Goal: Transaction & Acquisition: Book appointment/travel/reservation

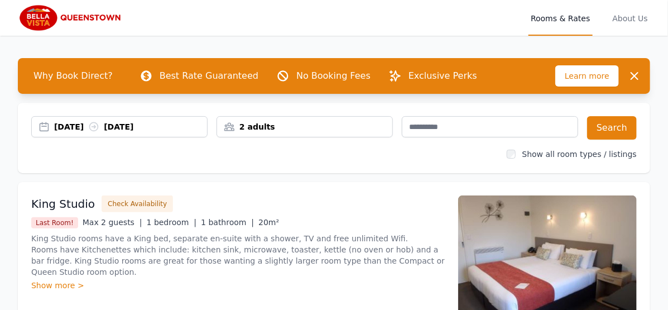
click at [59, 116] on div "[DATE] [DATE]" at bounding box center [119, 126] width 176 height 21
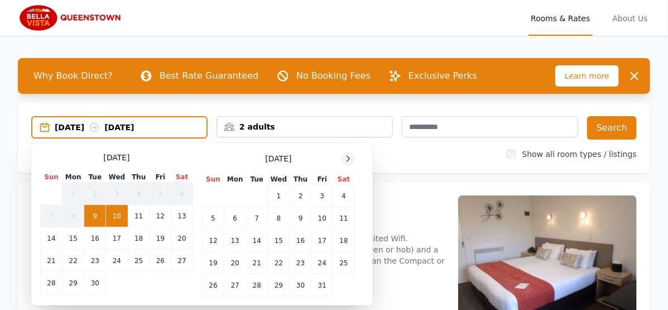
click at [346, 160] on icon at bounding box center [348, 158] width 9 height 9
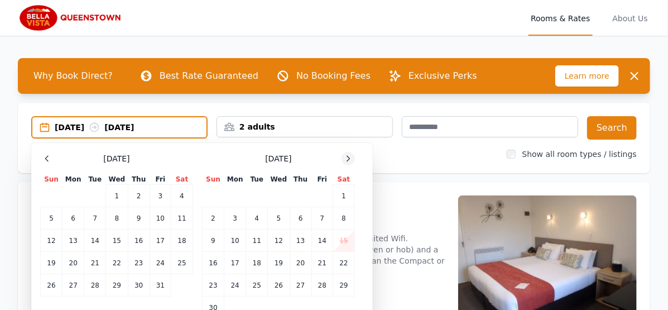
click at [346, 160] on icon at bounding box center [348, 158] width 9 height 9
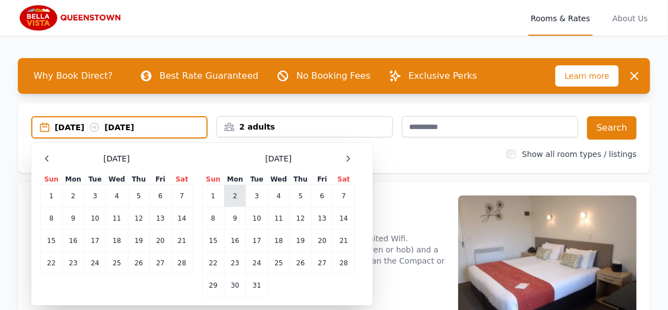
click at [226, 198] on td "2" at bounding box center [235, 196] width 22 height 22
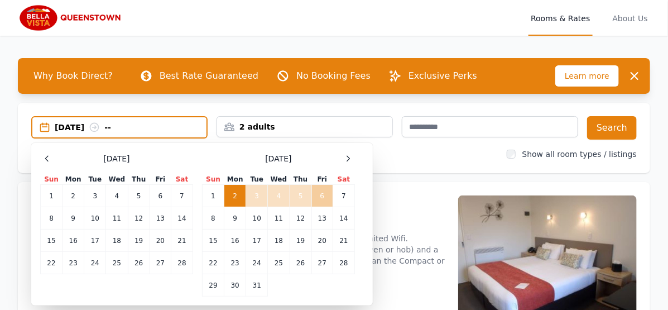
click at [317, 196] on td "6" at bounding box center [321, 196] width 21 height 22
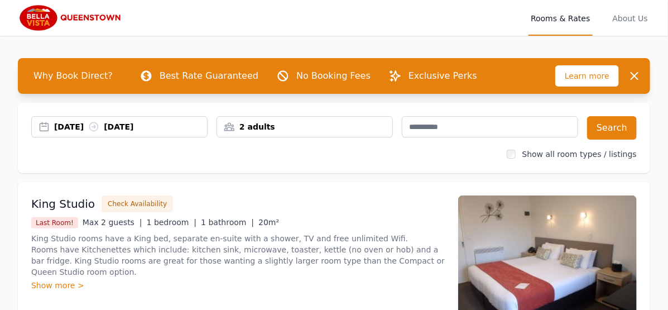
click at [623, 141] on div "[DATE] [DATE] 2 adults Search Show all room types / listings" at bounding box center [334, 138] width 632 height 70
click at [622, 135] on button "Search" at bounding box center [612, 127] width 50 height 23
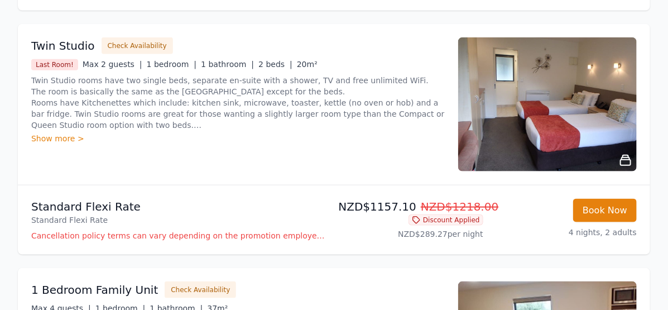
scroll to position [625, 0]
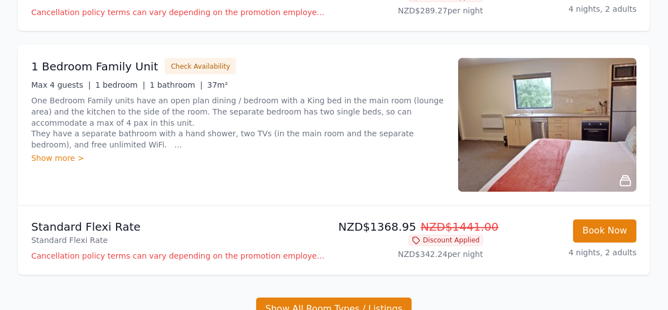
click at [71, 157] on div "Show more >" at bounding box center [237, 158] width 413 height 11
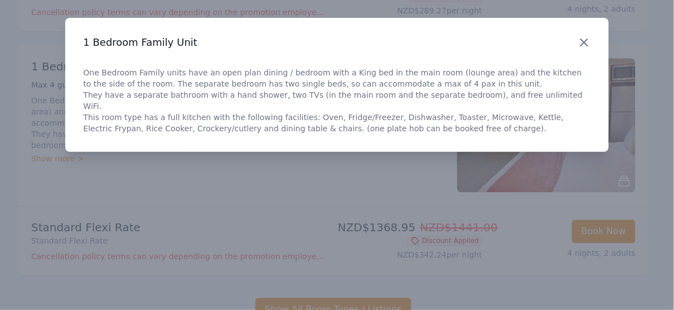
click at [588, 48] on icon "button" at bounding box center [584, 42] width 13 height 13
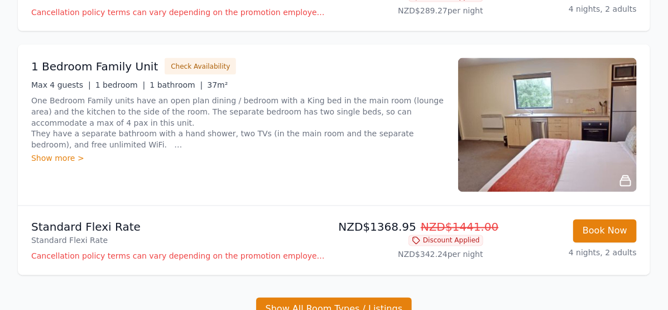
click at [51, 157] on div "Show more >" at bounding box center [237, 158] width 413 height 11
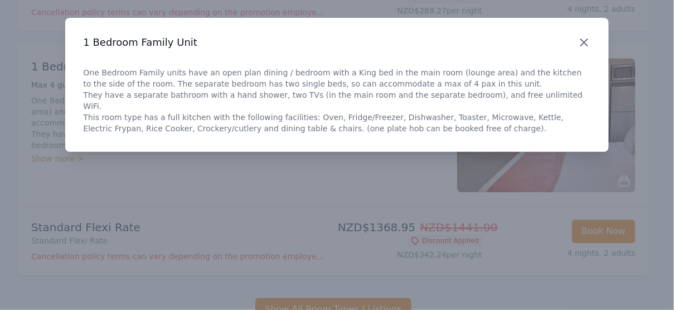
click at [586, 36] on icon "button" at bounding box center [584, 42] width 13 height 13
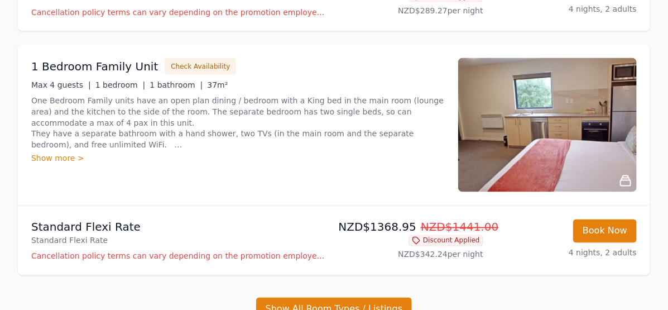
click at [519, 170] on img at bounding box center [547, 125] width 178 height 134
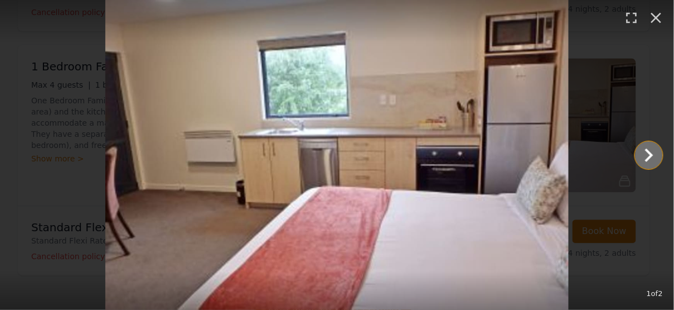
click at [649, 155] on icon "Show slide 2 of 2" at bounding box center [649, 155] width 27 height 27
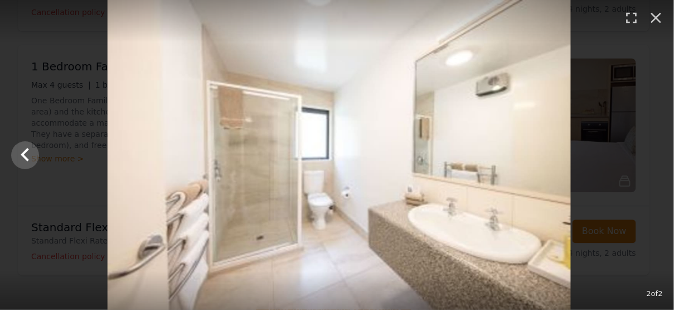
click at [649, 155] on div at bounding box center [339, 155] width 674 height 310
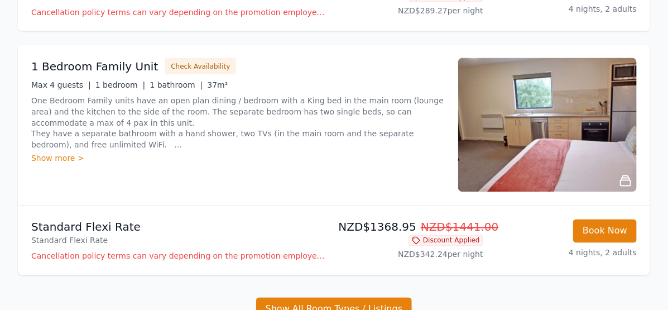
click at [509, 120] on img at bounding box center [547, 125] width 178 height 134
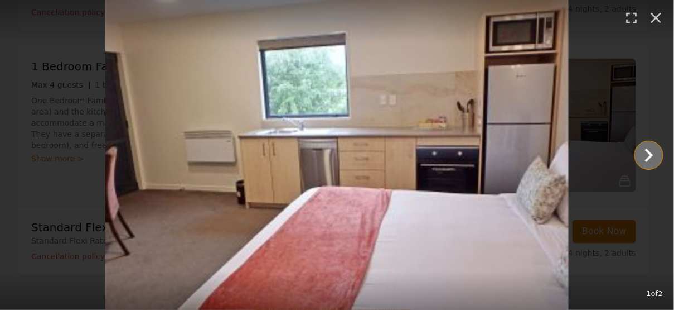
click at [646, 161] on icon "Show slide 2 of 2" at bounding box center [649, 155] width 27 height 27
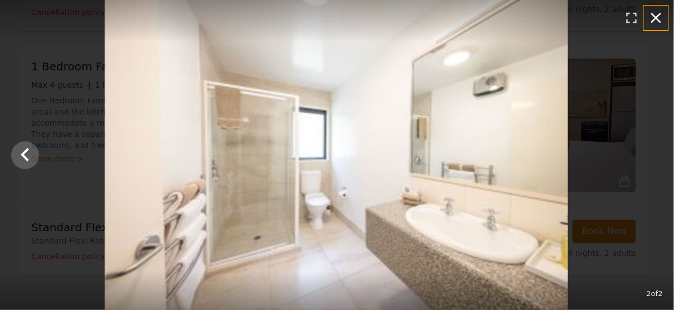
click at [659, 20] on icon "button" at bounding box center [656, 18] width 11 height 11
